Goal: Task Accomplishment & Management: Use online tool/utility

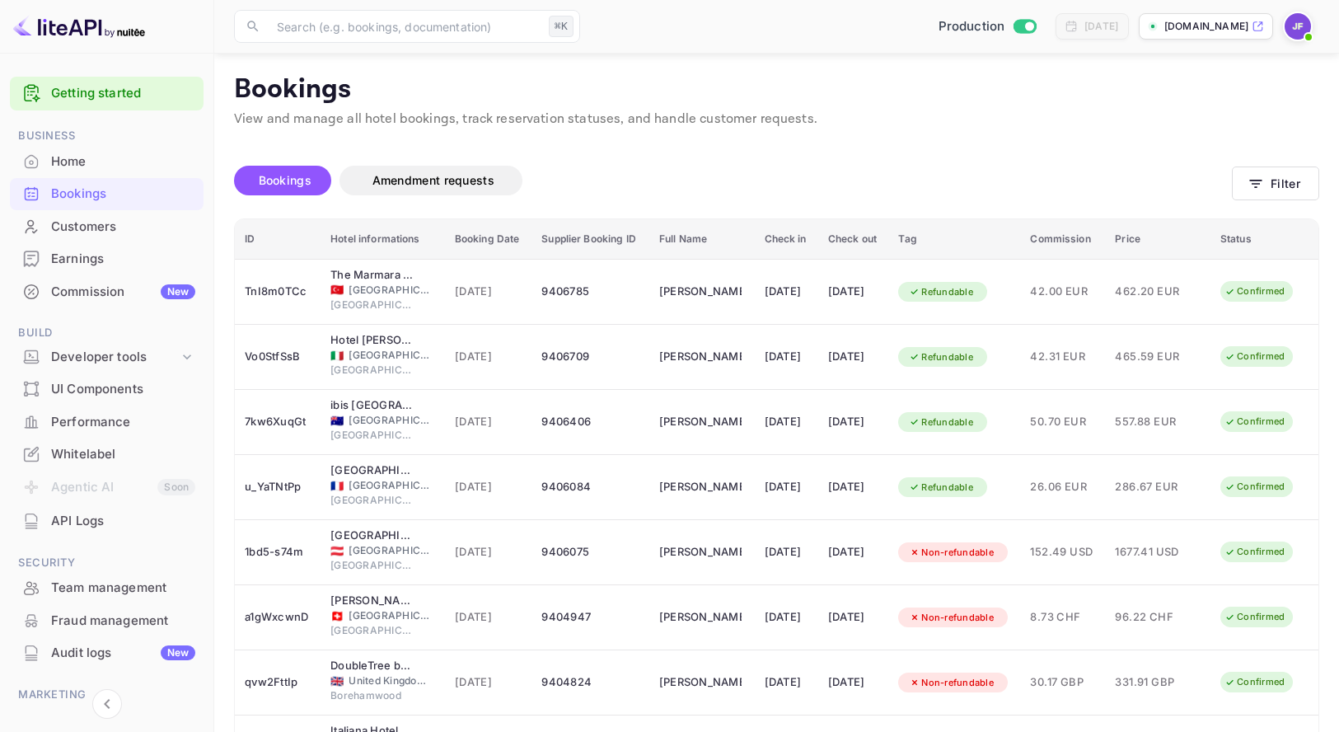
scroll to position [178, 0]
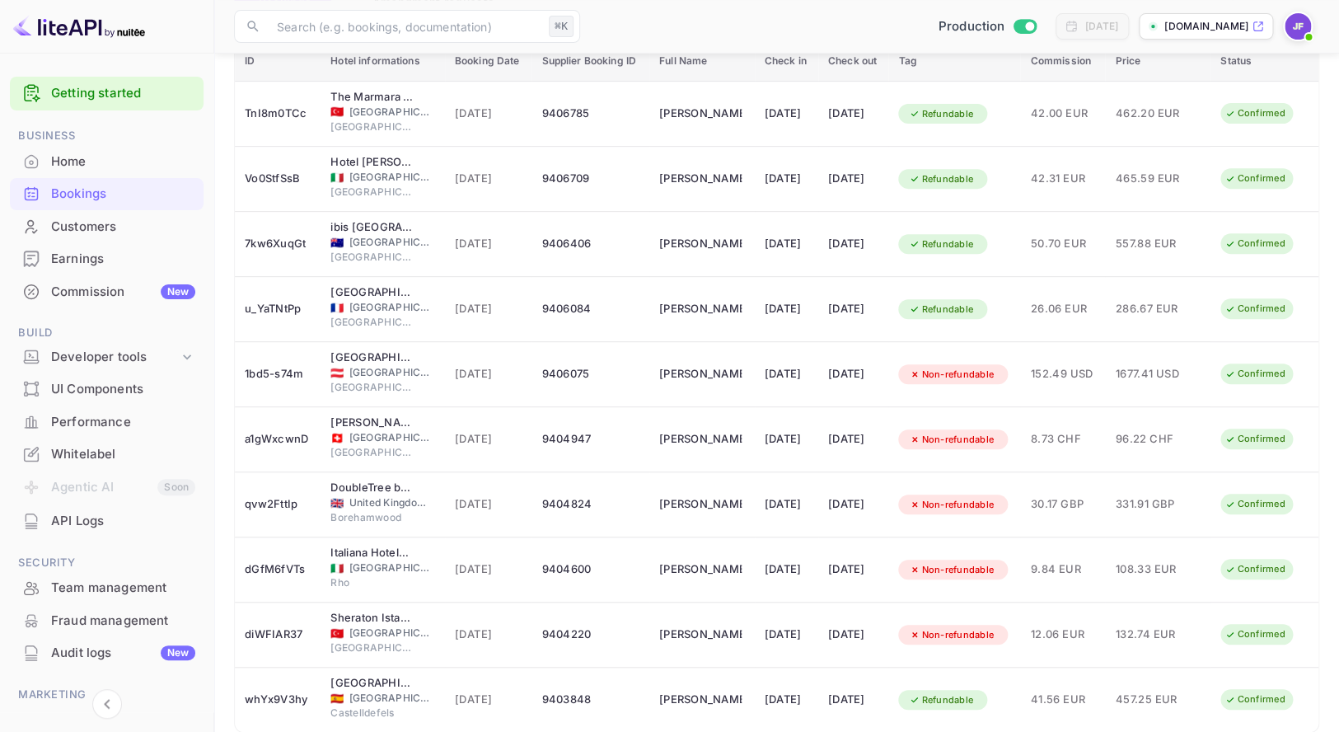
click at [99, 514] on div "API Logs" at bounding box center [123, 521] width 144 height 19
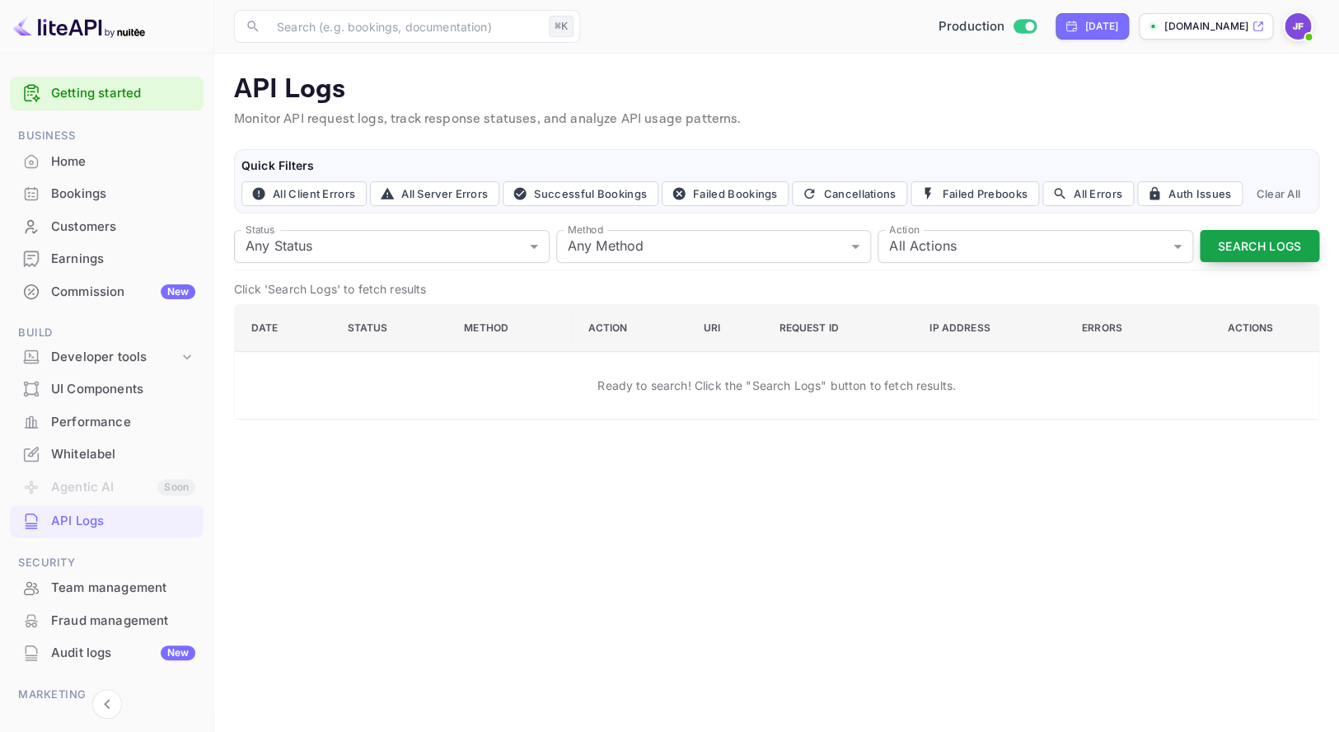
click at [1231, 245] on button "Search Logs" at bounding box center [1260, 246] width 120 height 32
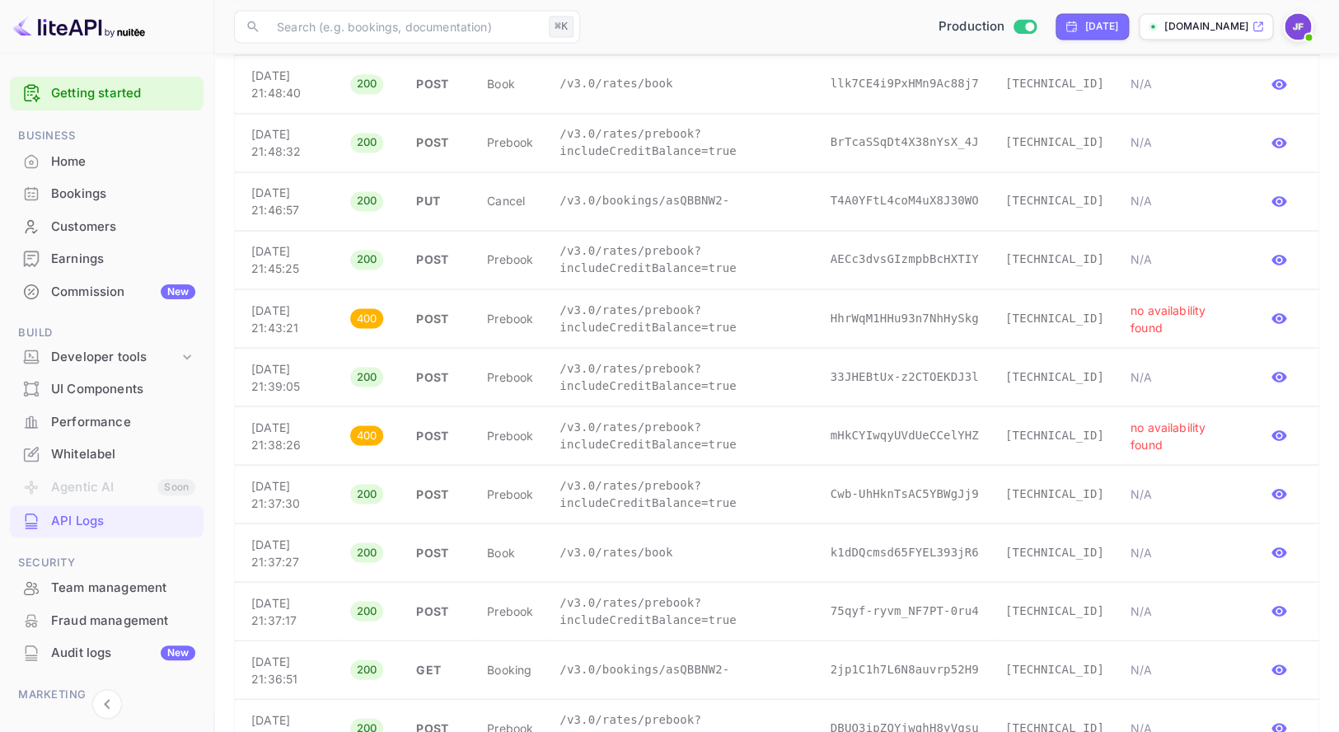
scroll to position [1084, 0]
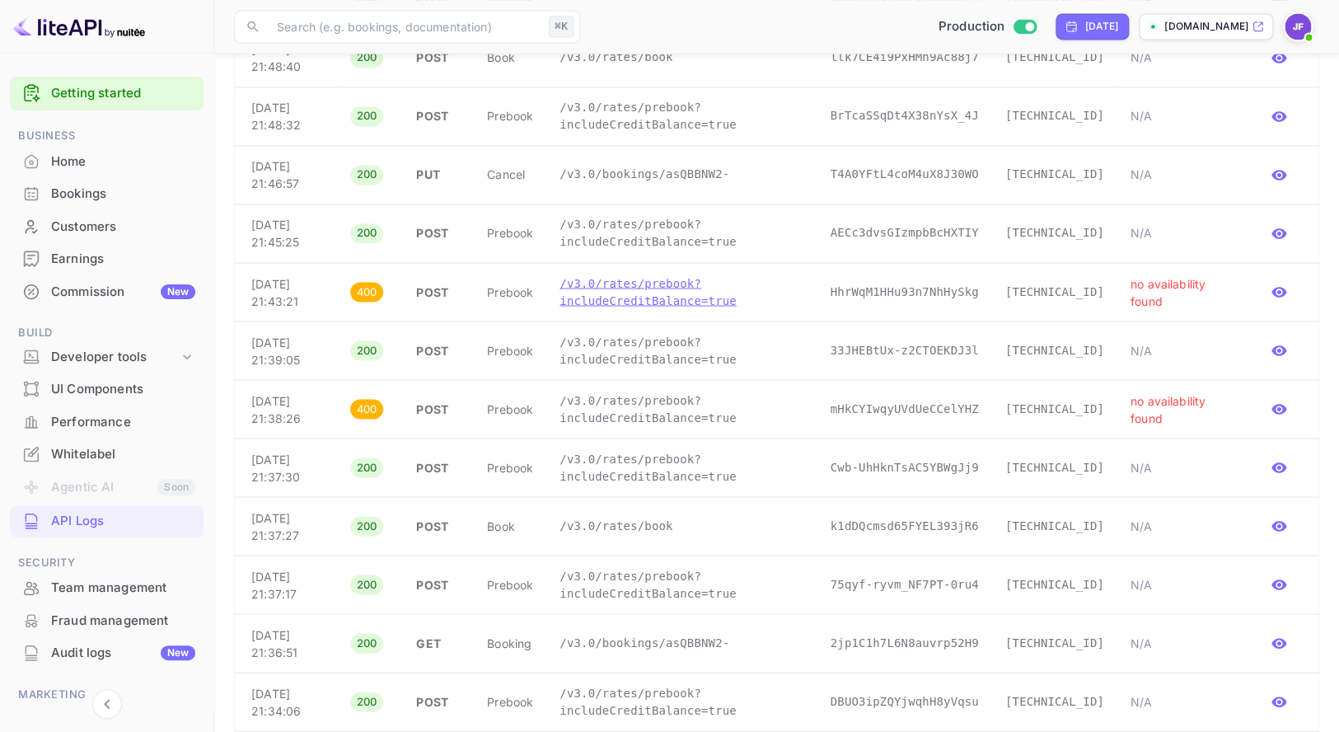
click at [649, 293] on p "/v3.0/rates/prebook?includeCreditBalance=true" at bounding box center [682, 291] width 244 height 35
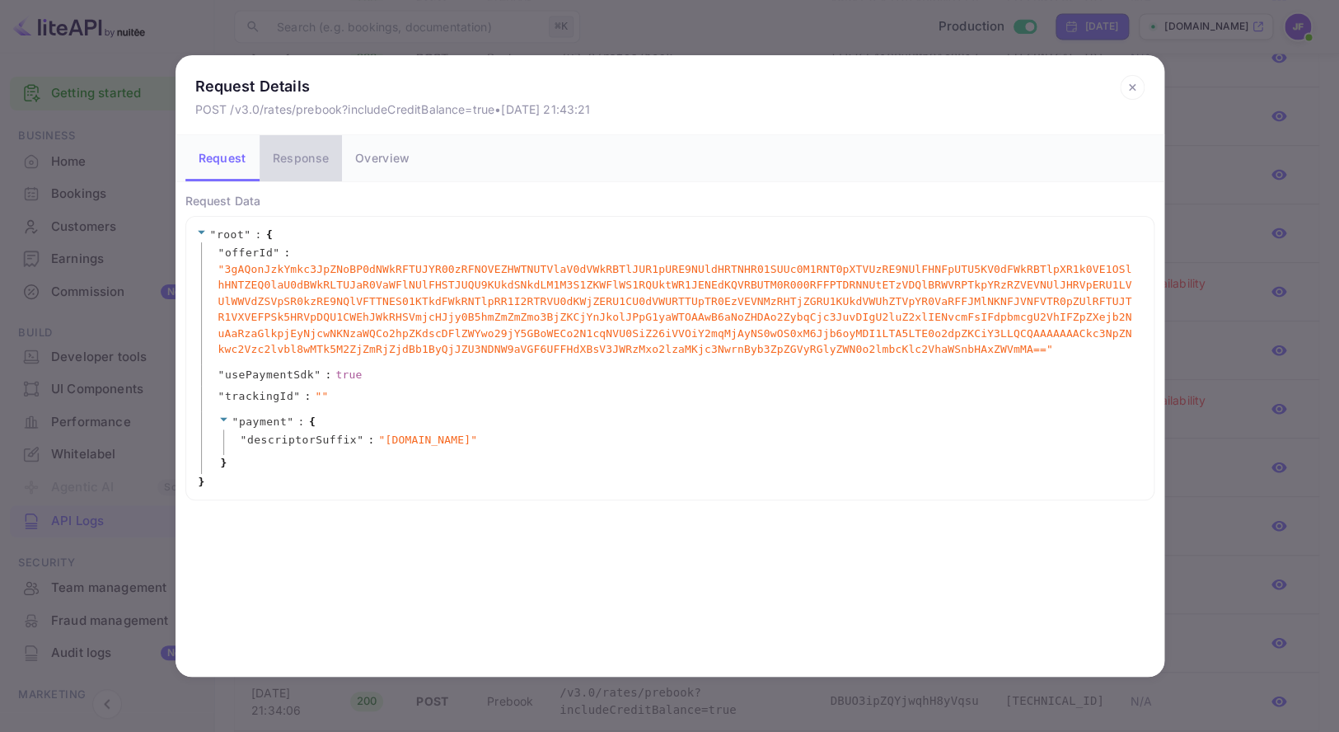
click at [294, 161] on button "Response" at bounding box center [301, 158] width 82 height 46
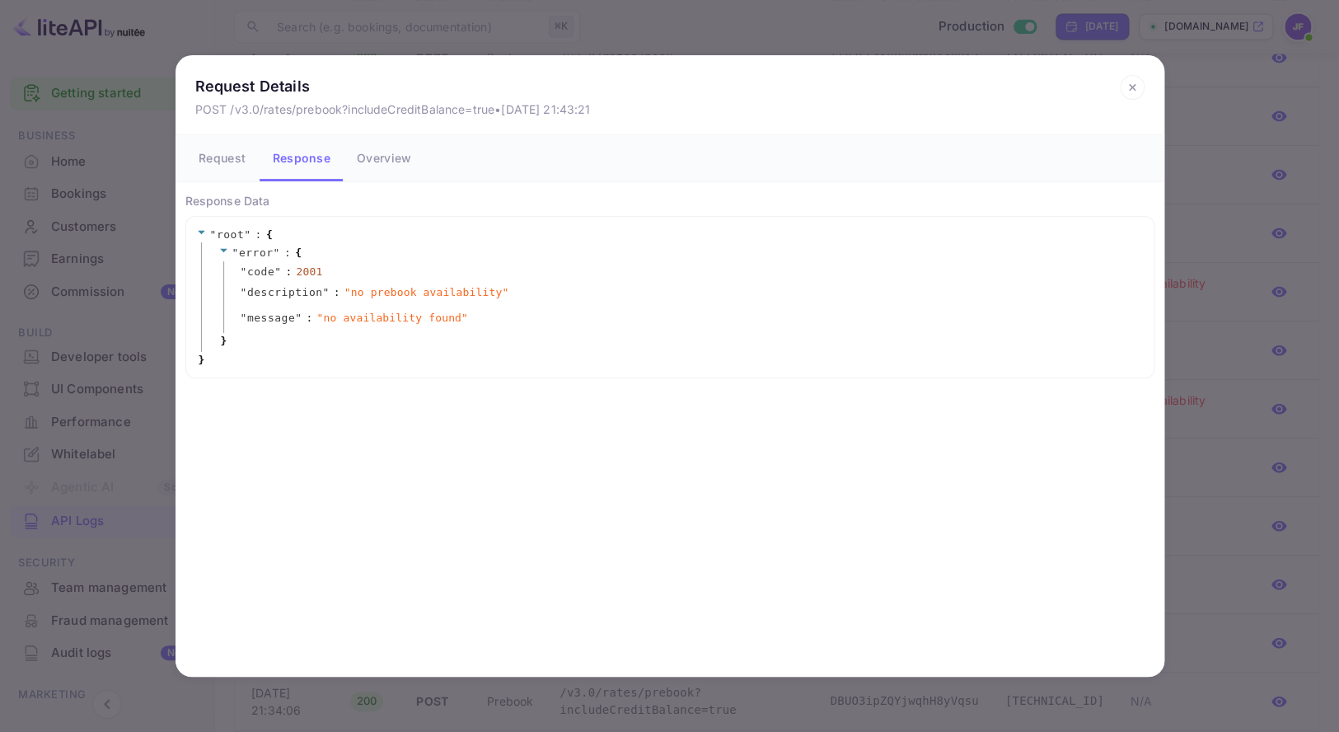
click at [231, 157] on button "Request" at bounding box center [222, 158] width 74 height 46
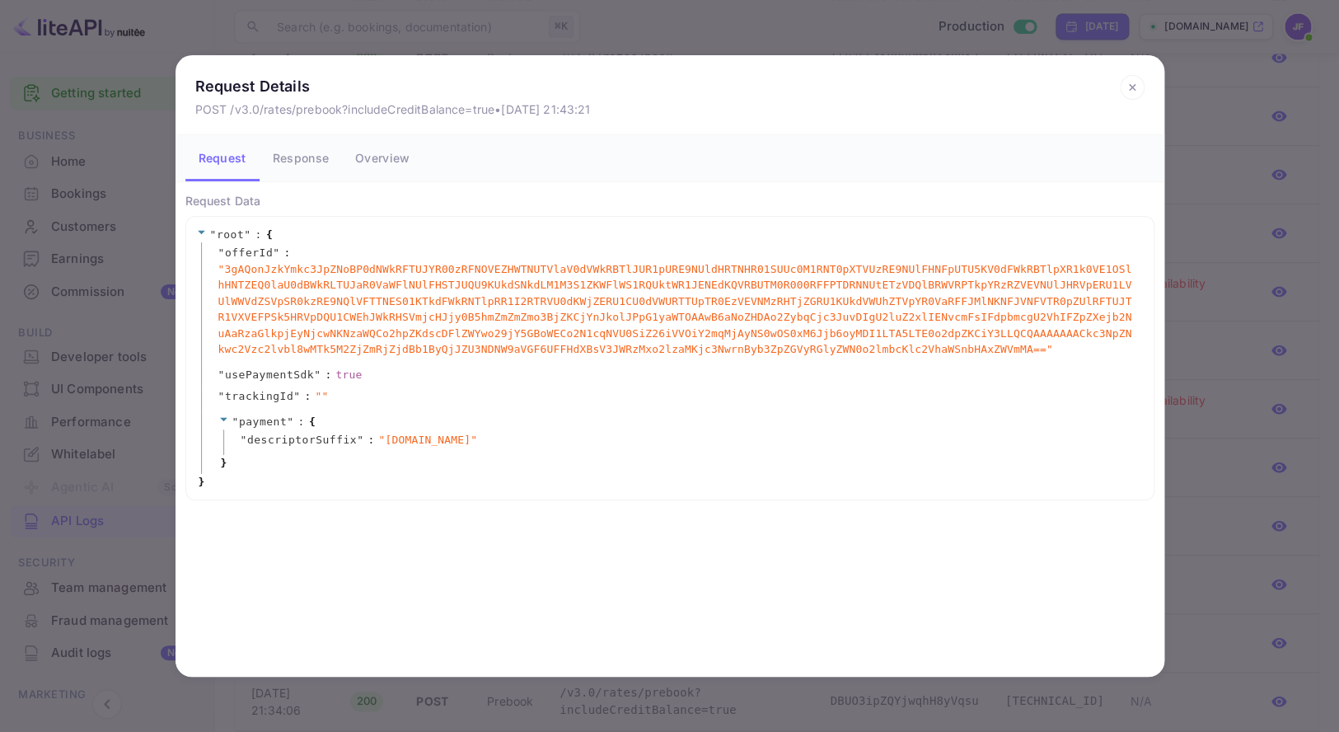
click at [1133, 89] on icon at bounding box center [1132, 87] width 6 height 6
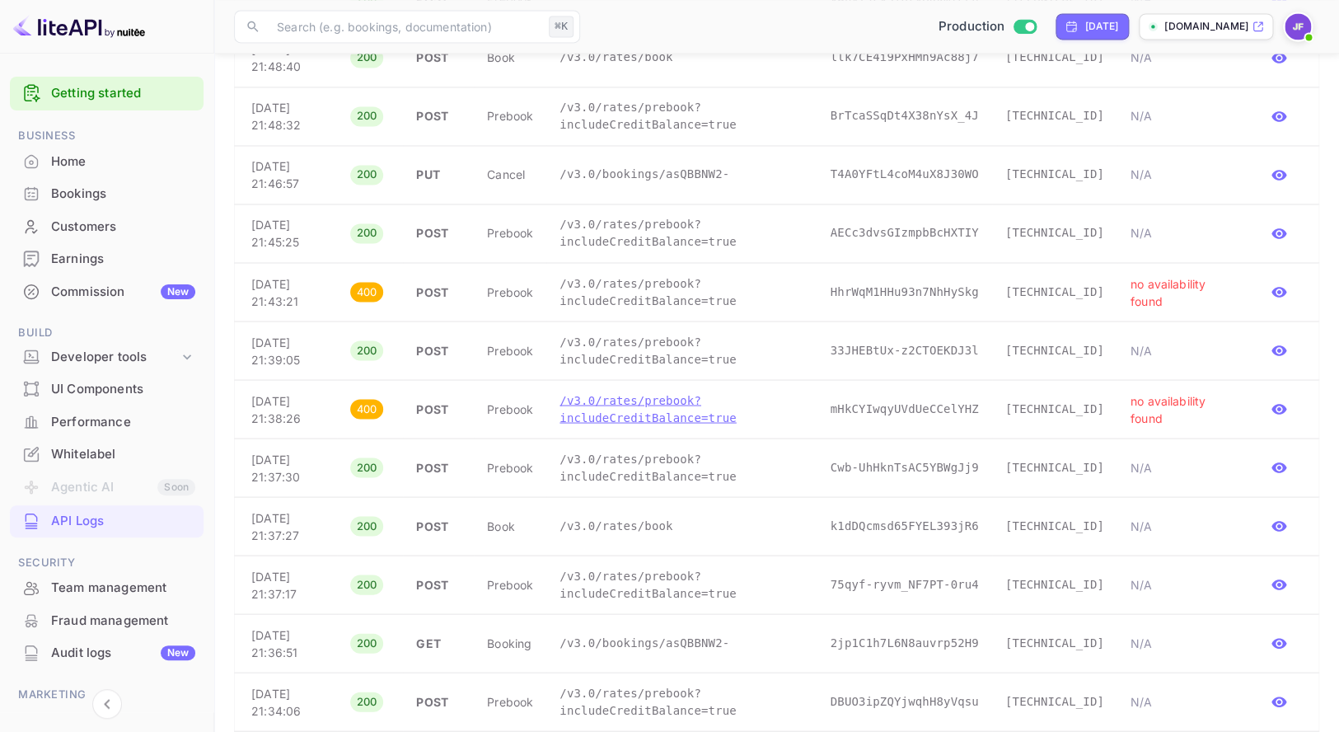
click at [727, 418] on p "/v3.0/rates/prebook?includeCreditBalance=true" at bounding box center [682, 408] width 244 height 35
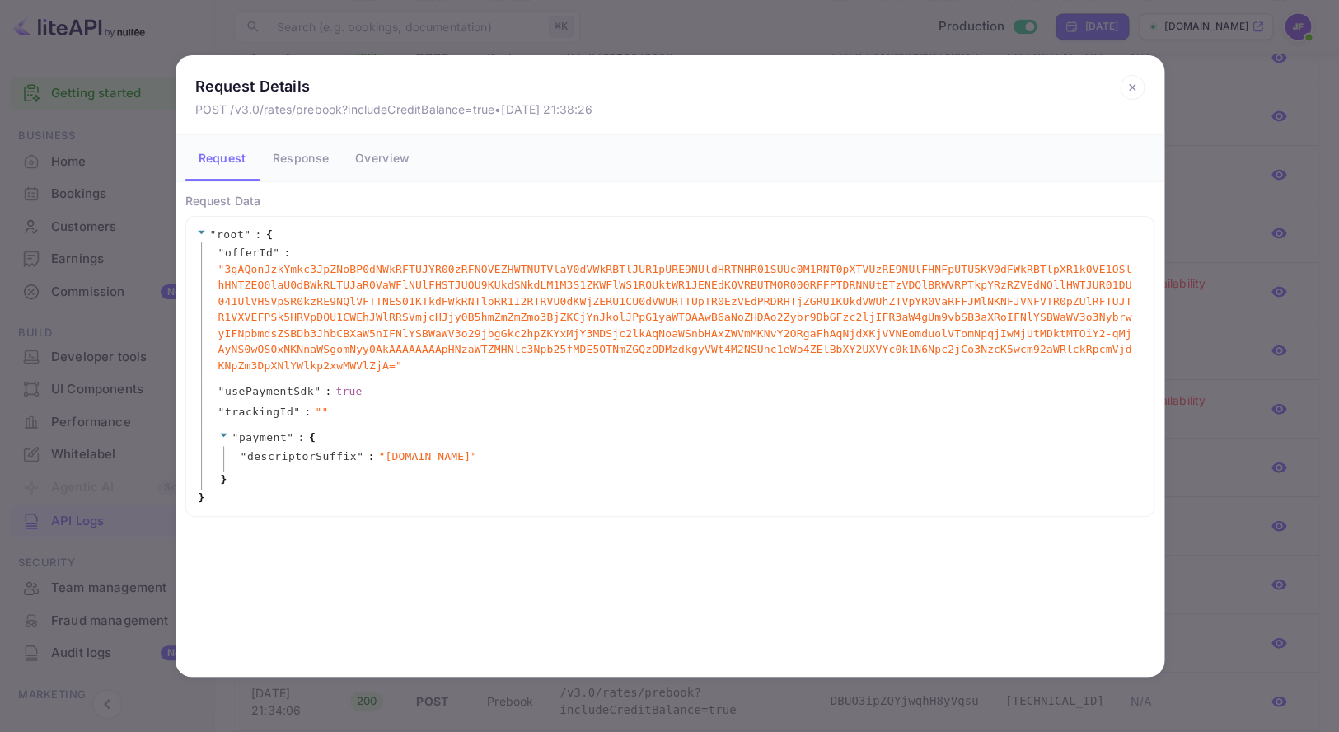
click at [1136, 86] on icon at bounding box center [1132, 87] width 25 height 25
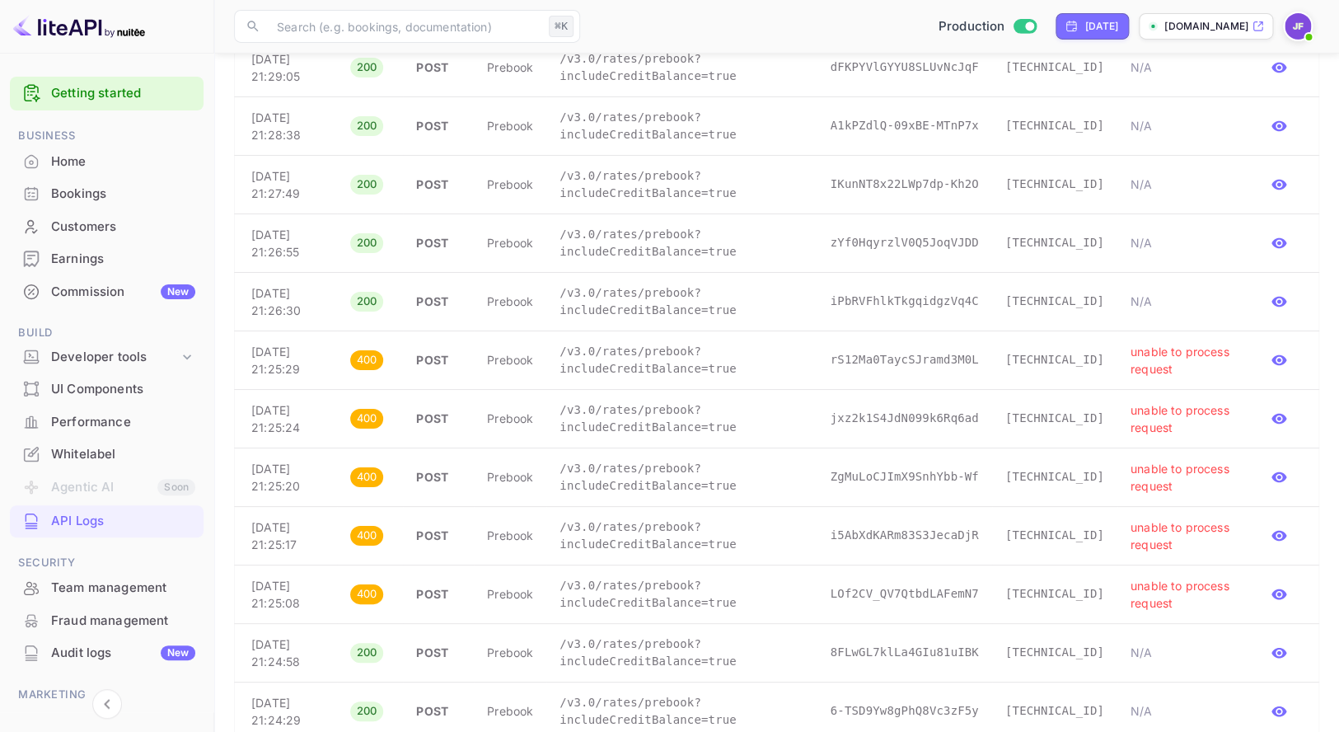
scroll to position [2425, 0]
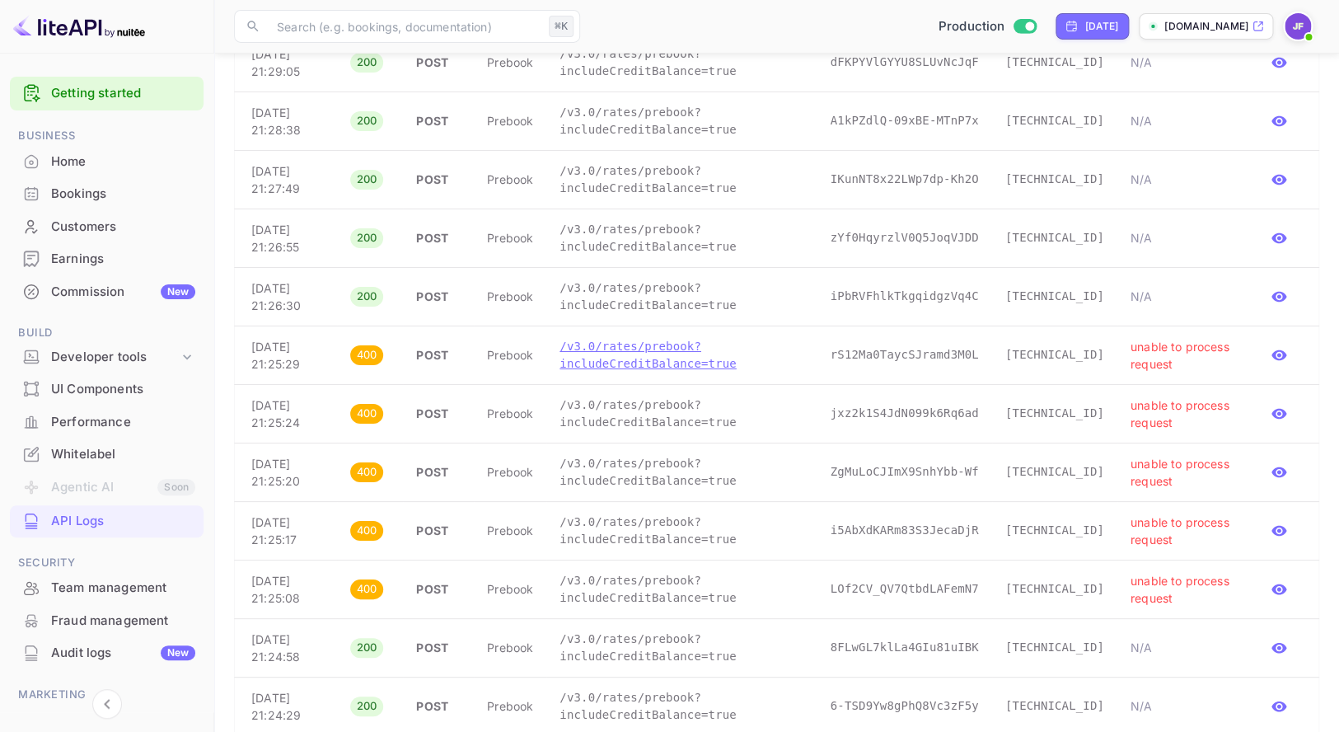
click at [635, 362] on p "/v3.0/rates/prebook?includeCreditBalance=true" at bounding box center [682, 355] width 244 height 35
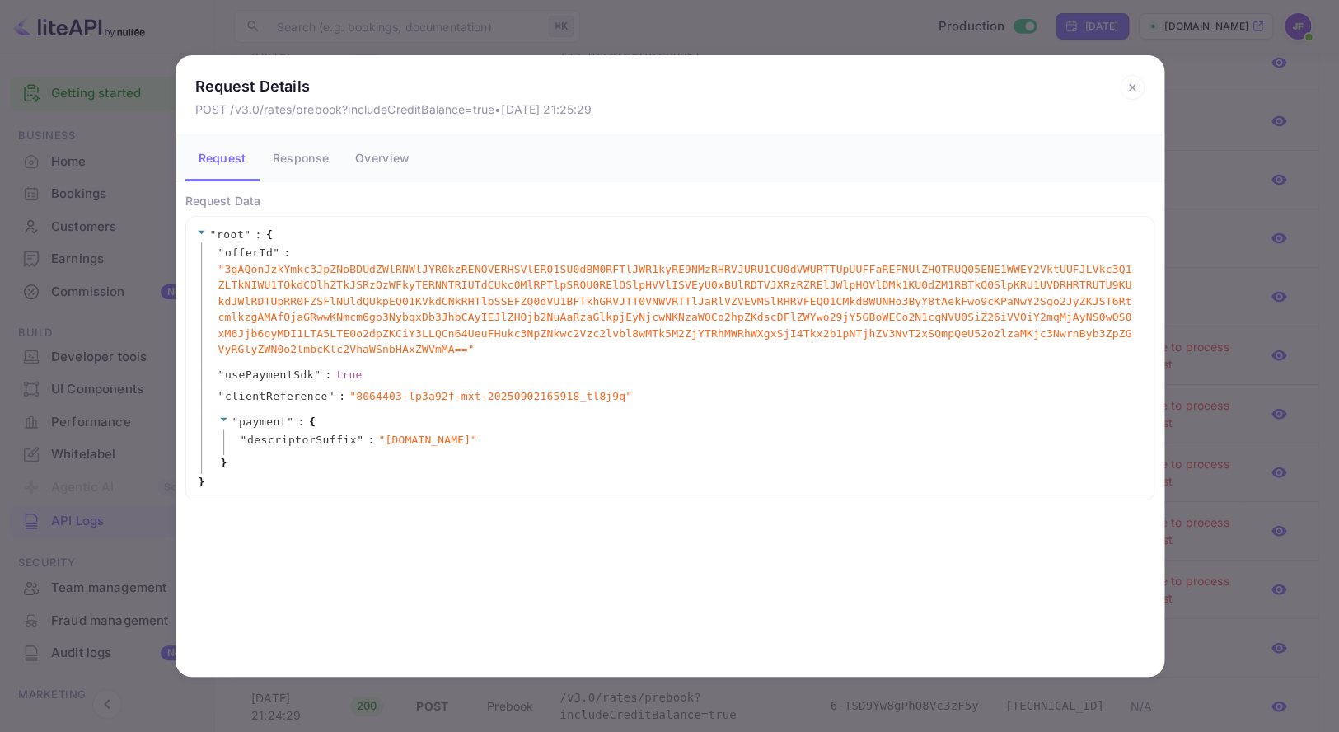
click at [356, 393] on span "" 8064403-lp3a92f-mxt-20250902165918_tl8j9q "" at bounding box center [490, 396] width 283 height 16
copy span "8064403"
click at [1142, 87] on icon at bounding box center [1132, 87] width 25 height 25
